Goal: Information Seeking & Learning: Find specific fact

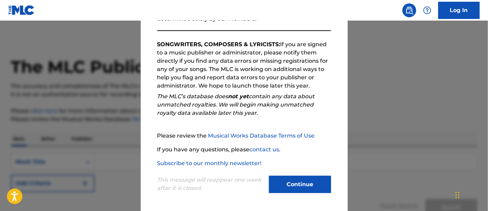
click at [313, 179] on button "Continue" at bounding box center [300, 184] width 62 height 17
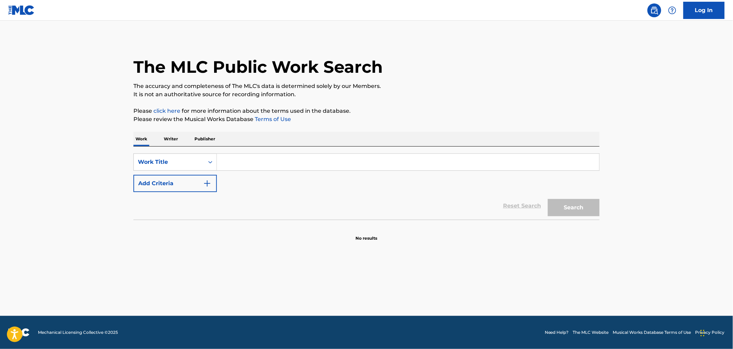
click at [269, 160] on input "Search Form" at bounding box center [408, 162] width 383 height 17
type input "flowers diggs"
click at [488, 199] on button "Search" at bounding box center [574, 207] width 52 height 17
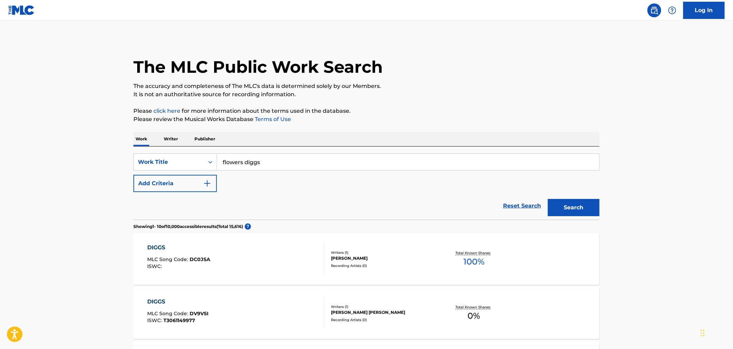
click at [204, 190] on button "Add Criteria" at bounding box center [175, 183] width 83 height 17
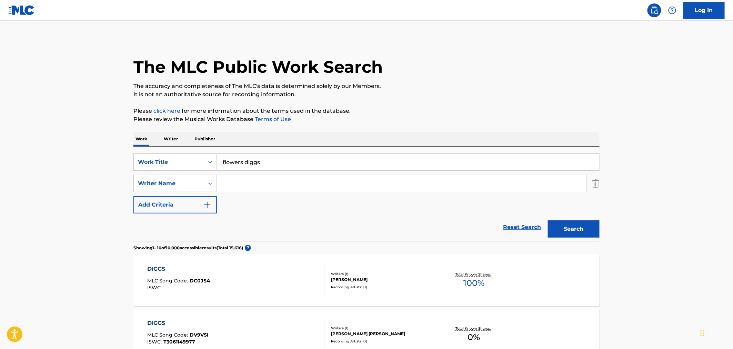
click at [294, 187] on input "Search Form" at bounding box center [402, 183] width 370 height 17
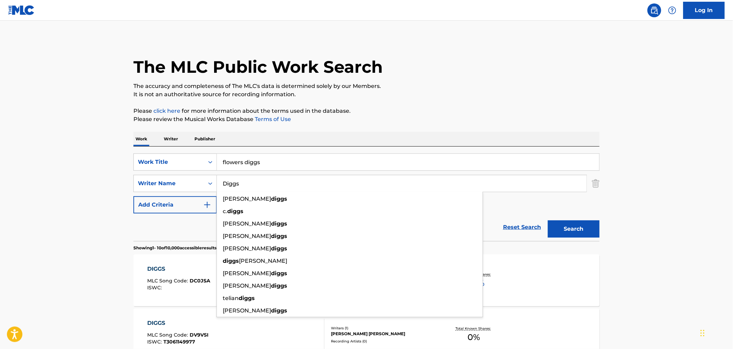
type input "Diggs"
click at [488, 211] on button "Search" at bounding box center [574, 228] width 52 height 17
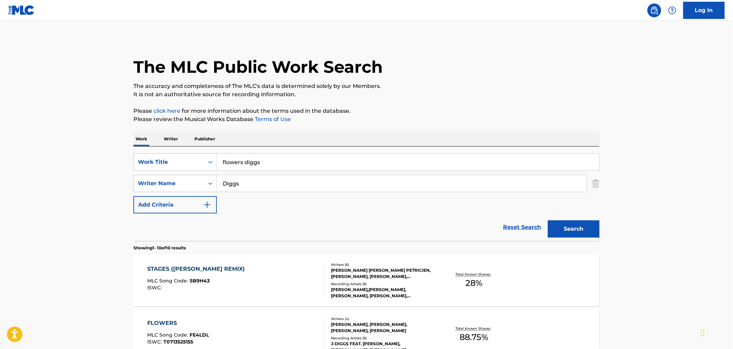
click at [311, 156] on input "flowers diggs" at bounding box center [408, 162] width 383 height 17
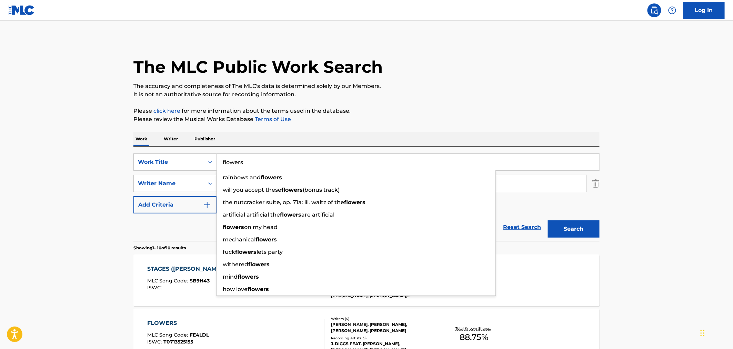
type input "flowers"
click at [488, 211] on button "Search" at bounding box center [574, 228] width 52 height 17
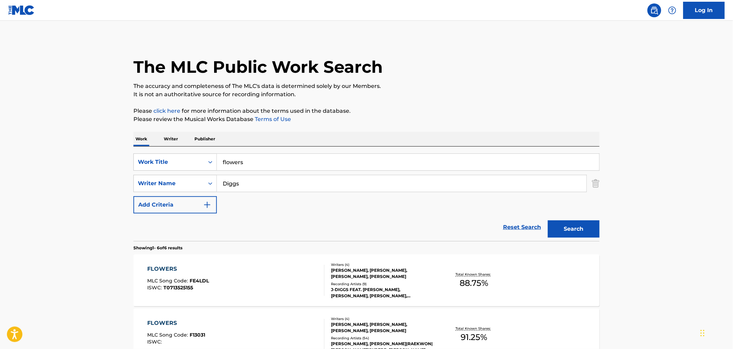
click at [401, 211] on div "J-DIGGS FEAT. [PERSON_NAME], [PERSON_NAME], [PERSON_NAME], [PERSON_NAME], [PERS…" at bounding box center [383, 293] width 104 height 12
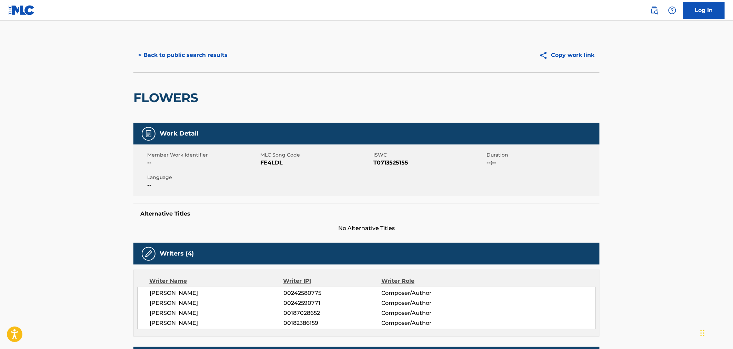
click at [275, 163] on span "FE4LDL" at bounding box center [315, 163] width 111 height 8
copy span "FE4LDL"
click at [161, 60] on button "< Back to public search results" at bounding box center [183, 55] width 99 height 17
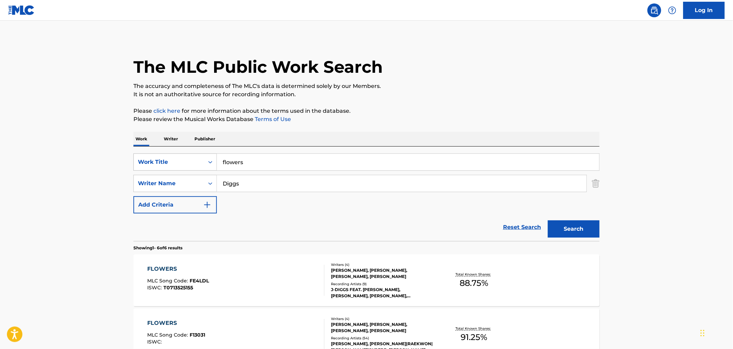
drag, startPoint x: 273, startPoint y: 158, endPoint x: 145, endPoint y: 157, distance: 128.3
click at [145, 157] on div "SearchWithCriteriad4344eac-b0b0-4618-baa1-b0c6b6cd020b Work Title flowers" at bounding box center [367, 162] width 466 height 17
paste input "WHEN THE GUNS COME OUT"
type input "WHEN THE GUNS COME OUT"
click at [488, 211] on button "Search" at bounding box center [574, 228] width 52 height 17
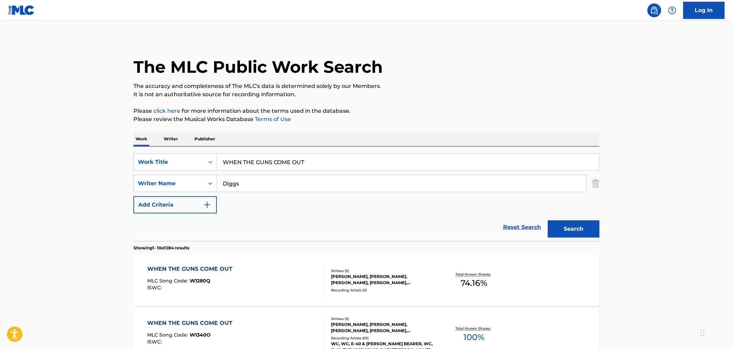
drag, startPoint x: 327, startPoint y: 171, endPoint x: 136, endPoint y: 201, distance: 193.7
click at [172, 195] on div "SearchWithCriteriad4344eac-b0b0-4618-baa1-b0c6b6cd020b Work Title WHEN THE GUNS…" at bounding box center [367, 184] width 466 height 60
click at [272, 211] on div "WHEN THE GUNS COME OUT MLC Song Code : W1280Q ISWC :" at bounding box center [236, 280] width 177 height 31
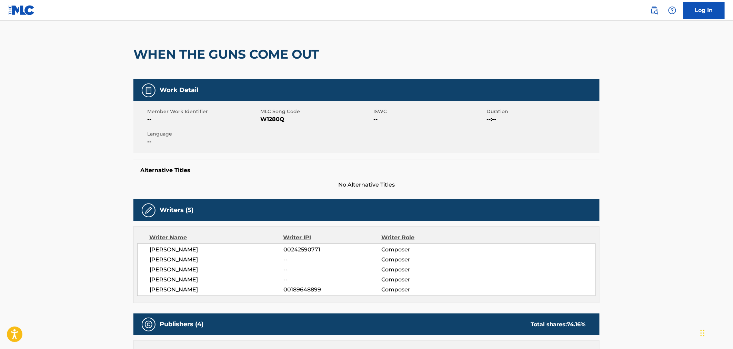
scroll to position [38, 0]
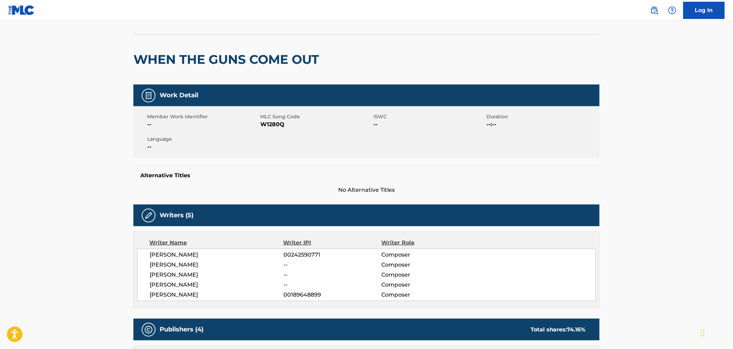
click at [278, 125] on span "W1280Q" at bounding box center [315, 124] width 111 height 8
copy span "W1280Q"
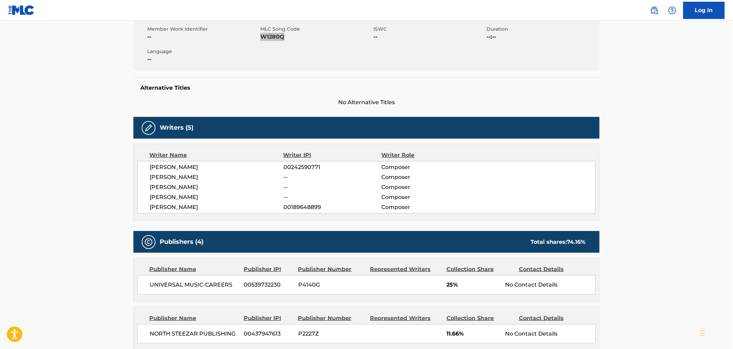
scroll to position [0, 0]
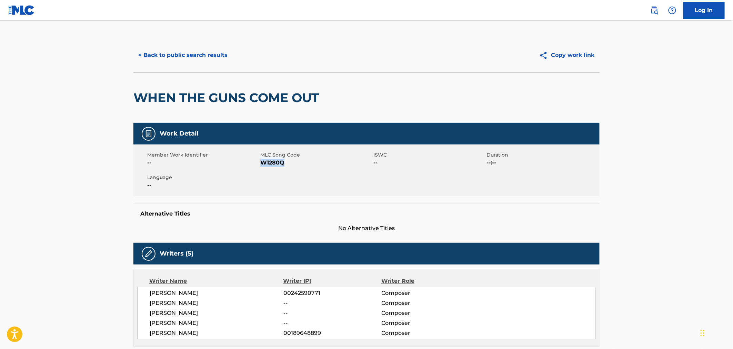
click at [153, 49] on button "< Back to public search results" at bounding box center [183, 55] width 99 height 17
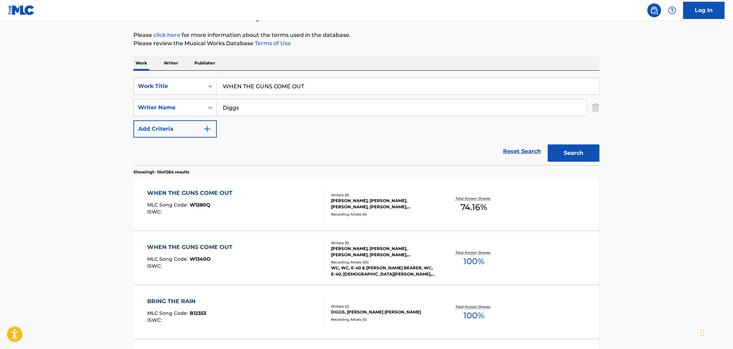
scroll to position [77, 0]
click at [394, 211] on div "WC, WC, E-40 & [PERSON_NAME] BEARER, WC, E-40, [DEMOGRAPHIC_DATA][PERSON_NAME],…" at bounding box center [383, 270] width 104 height 12
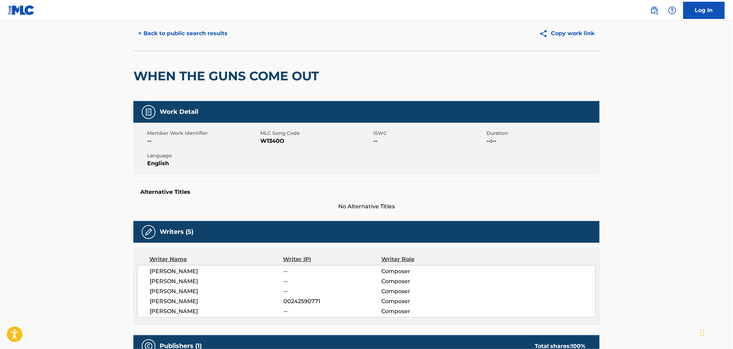
scroll to position [38, 0]
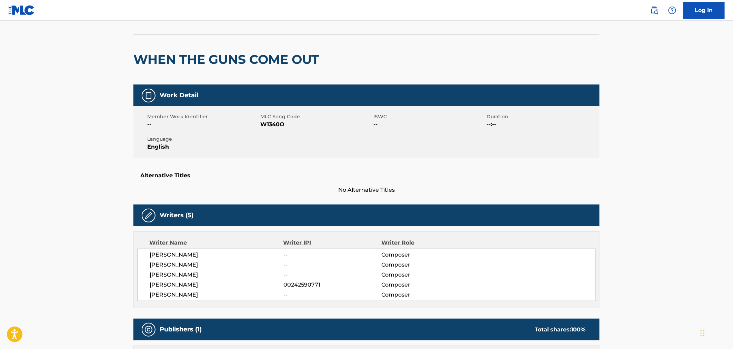
click at [274, 124] on span "W1340O" at bounding box center [315, 124] width 111 height 8
copy span "W1340O"
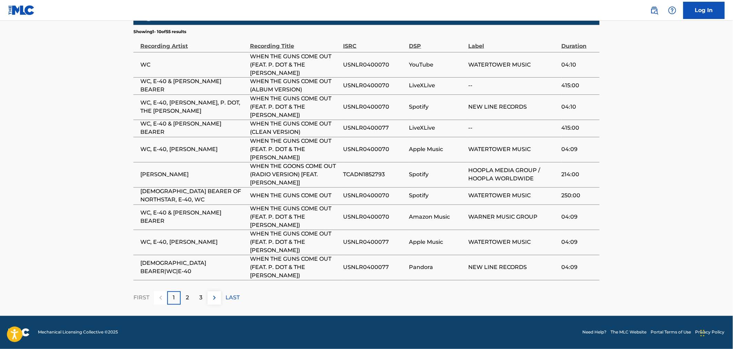
scroll to position [392, 0]
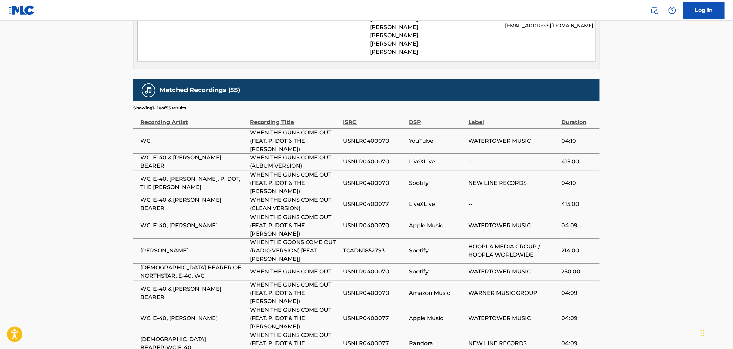
click at [385, 184] on span "USNLR0400070" at bounding box center [374, 183] width 62 height 8
copy span "USNLR0400070"
drag, startPoint x: 298, startPoint y: 149, endPoint x: 243, endPoint y: 130, distance: 58.8
click at [243, 130] on tr "WC WHEN THE GUNS COME OUT (FEAT. P. DOT & THE [PERSON_NAME]) USNLR0400070 YouTu…" at bounding box center [367, 140] width 466 height 25
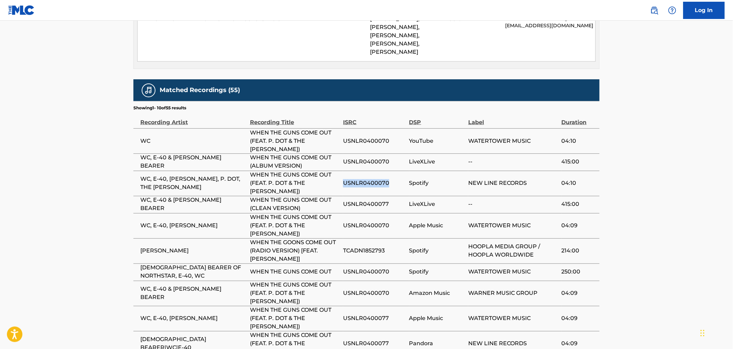
copy tr "WHEN THE GUNS COME OUT (FEAT. P. DOT & THE [PERSON_NAME])"
